Goal: Find specific page/section: Find specific page/section

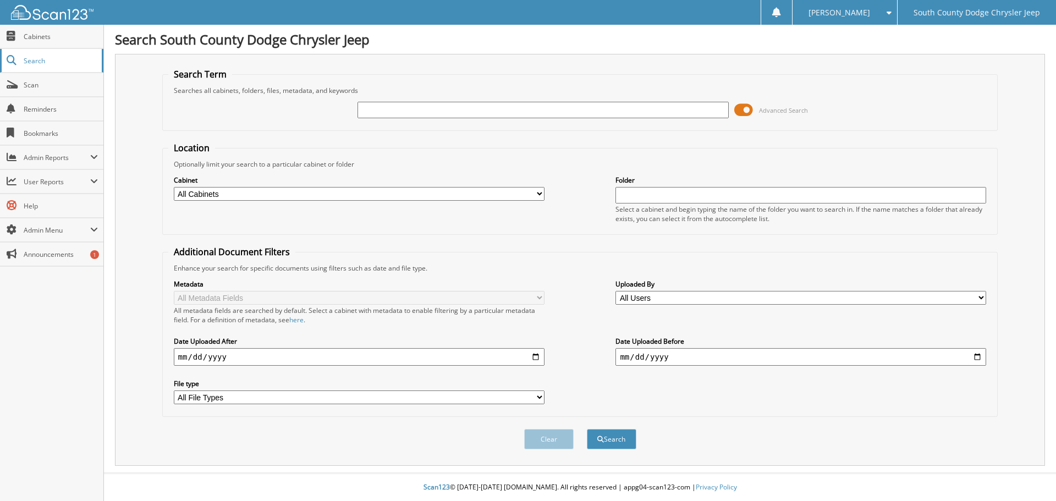
click at [46, 54] on link "Search" at bounding box center [51, 61] width 103 height 24
click at [426, 106] on input "text" at bounding box center [543, 110] width 371 height 17
type input "EUNESE SP"
type input "NCER"
click at [587, 429] on button "Search" at bounding box center [612, 439] width 50 height 20
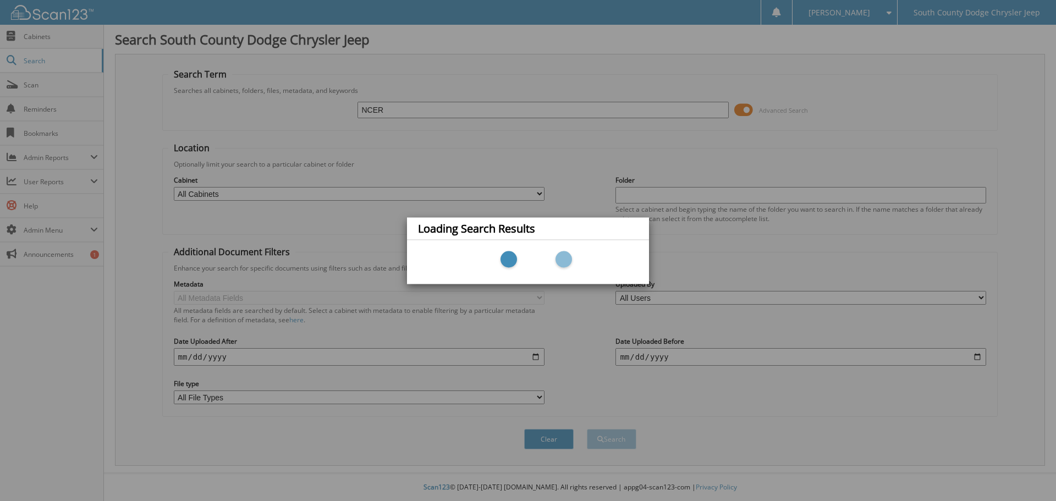
click at [401, 108] on div "Loading Search Results" at bounding box center [528, 250] width 1056 height 501
click at [576, 386] on div "Loading Search Results" at bounding box center [528, 250] width 1056 height 501
click at [582, 360] on div "Loading Search Results" at bounding box center [528, 250] width 1056 height 501
click at [582, 359] on div "Loading Search Results" at bounding box center [528, 250] width 1056 height 501
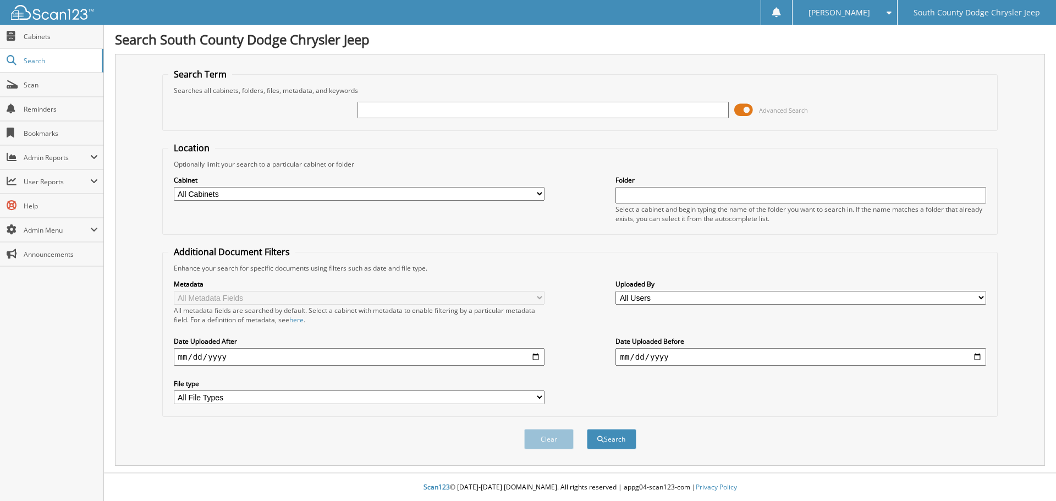
click at [888, 10] on span at bounding box center [886, 13] width 10 height 8
click at [864, 57] on link "Logout" at bounding box center [845, 53] width 104 height 19
